Goal: Navigation & Orientation: Find specific page/section

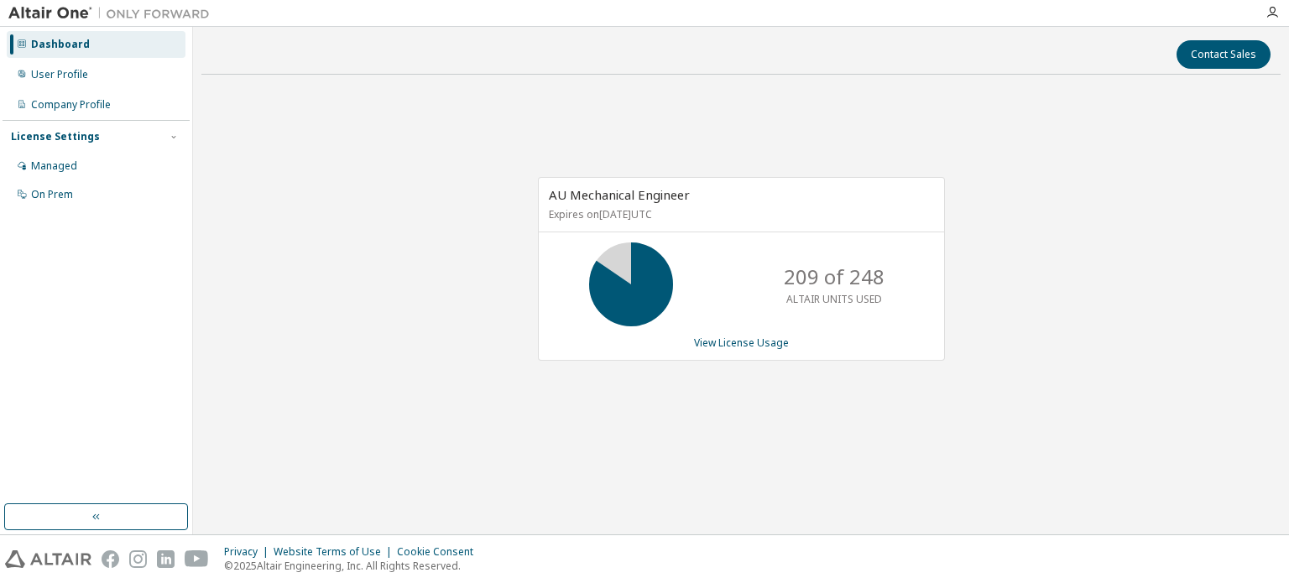
click at [987, 477] on div "Contact Sales AU Mechanical Engineer Expires on [DATE] UTC 209 of 248 ALTAIR UN…" at bounding box center [740, 280] width 1079 height 491
